Goal: Transaction & Acquisition: Purchase product/service

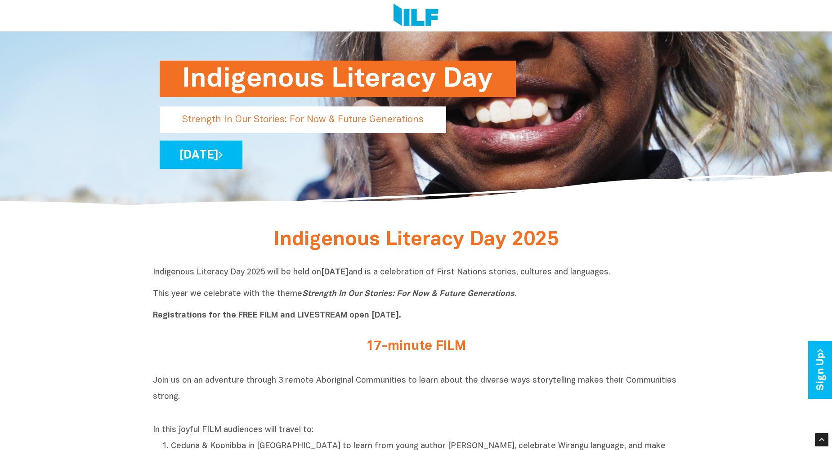
click at [572, 285] on p "Indigenous Literacy Day 2025 will be held [DATE][DATE] and is a celebration of …" at bounding box center [416, 294] width 526 height 54
drag, startPoint x: 689, startPoint y: 271, endPoint x: 446, endPoint y: 273, distance: 243.7
copy p "a celebration of First Nations stories, cultures and languages."
click at [270, 83] on h1 "Indigenous Literacy Day" at bounding box center [337, 79] width 311 height 36
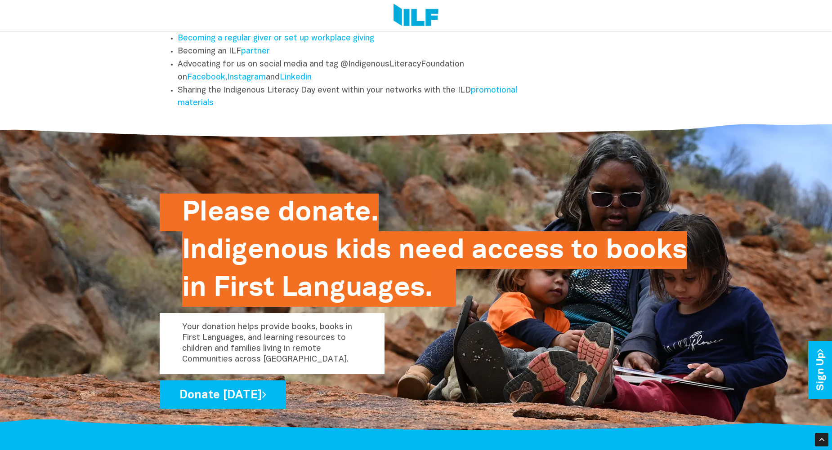
scroll to position [1191, 0]
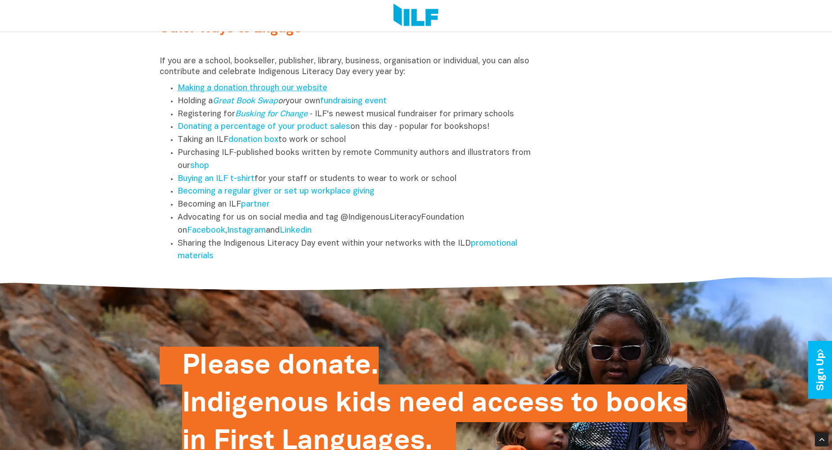
click at [250, 92] on link "Making a donation through our website" at bounding box center [253, 89] width 150 height 8
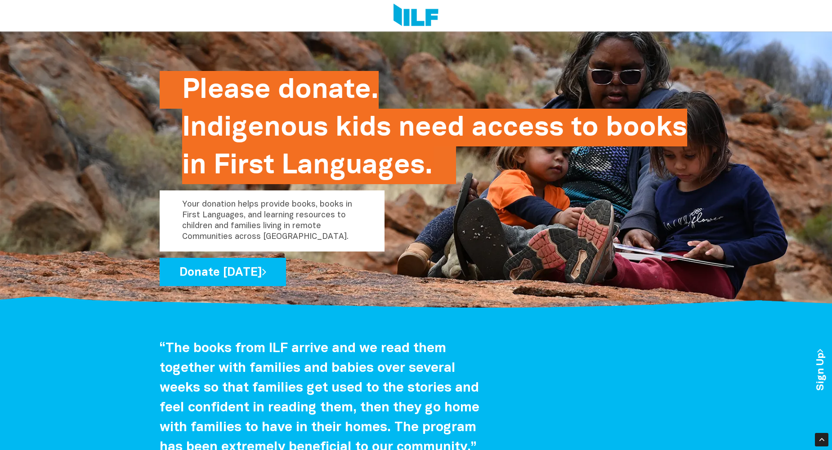
scroll to position [1461, 0]
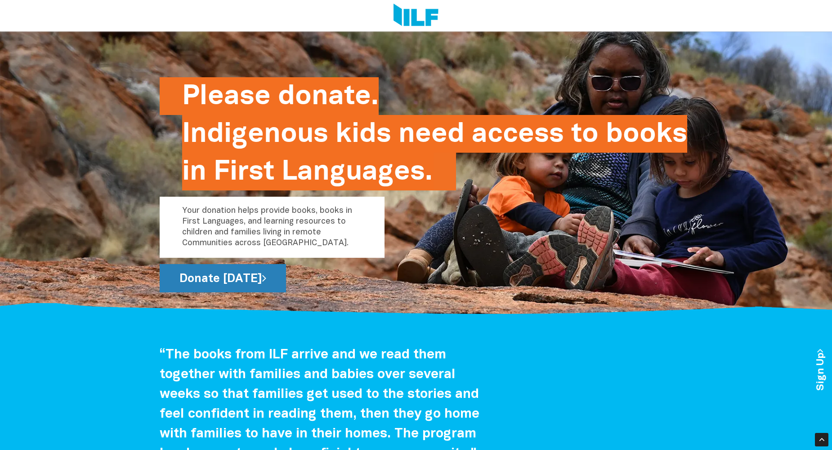
click at [226, 282] on link "Donate [DATE]" at bounding box center [223, 278] width 126 height 28
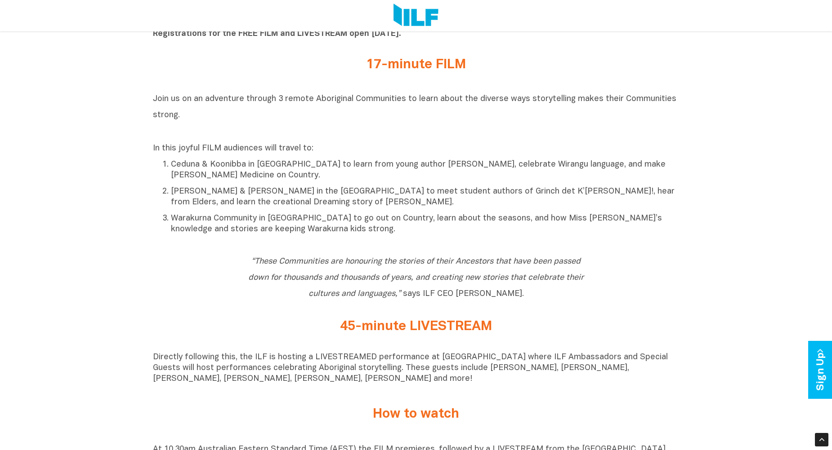
scroll to position [315, 0]
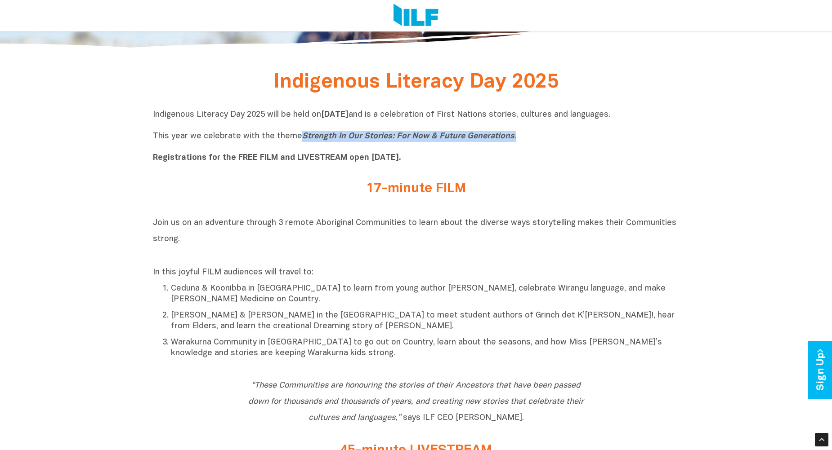
drag, startPoint x: 527, startPoint y: 136, endPoint x: 300, endPoint y: 134, distance: 227.0
click at [300, 134] on p "Indigenous Literacy Day 2025 will be held [DATE][DATE] and is a celebration of …" at bounding box center [416, 137] width 526 height 54
copy p "Strength In Our Stories: For Now & Future Generations ."
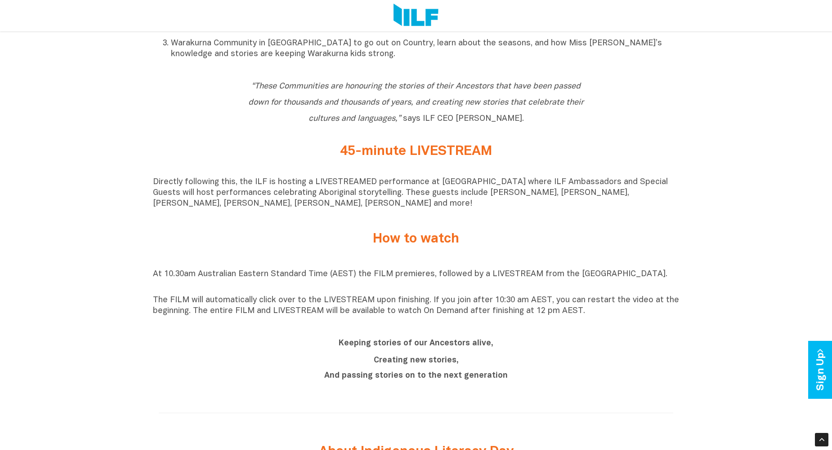
scroll to position [629, 0]
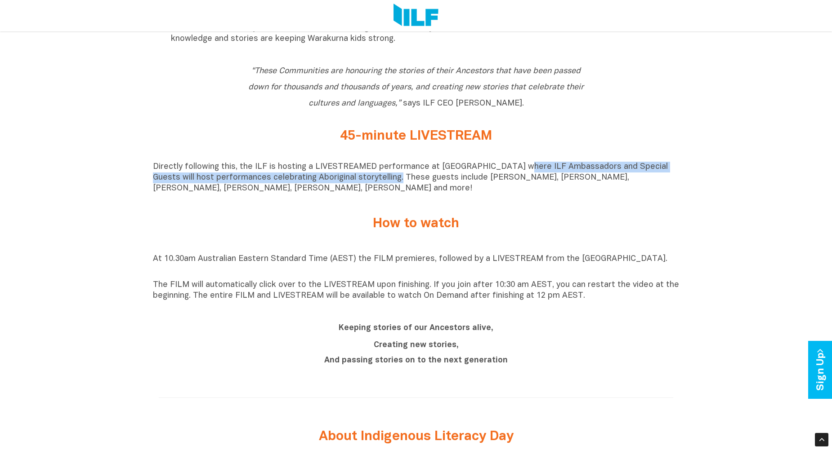
drag, startPoint x: 514, startPoint y: 172, endPoint x: 366, endPoint y: 182, distance: 148.7
click at [366, 182] on p "Directly following this, the ILF is hosting a LIVESTREAMED performance at [GEOG…" at bounding box center [416, 178] width 526 height 32
copy p "where ILF Ambassadors and Special Guests will host performances celebrating Abo…"
